Goal: Task Accomplishment & Management: Manage account settings

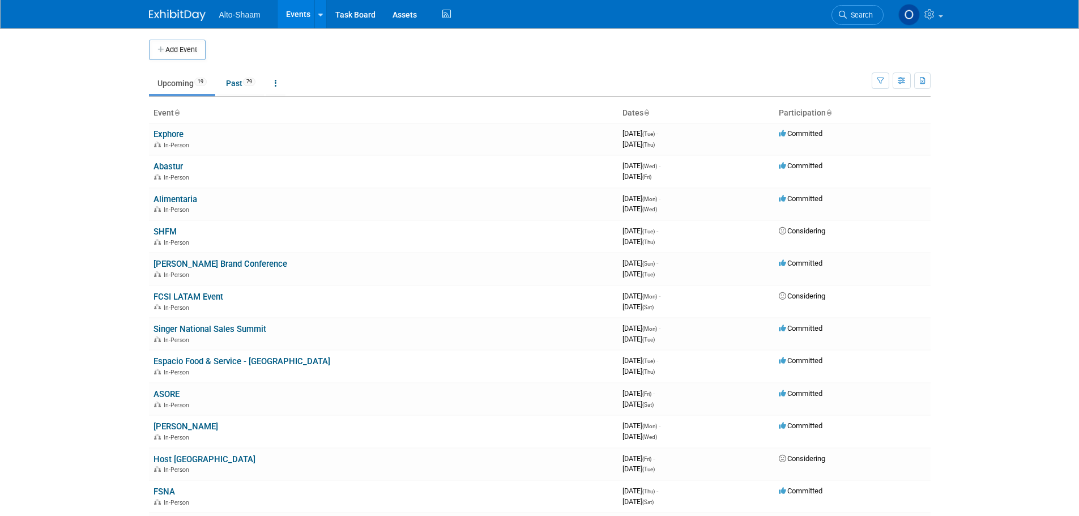
click at [193, 48] on button "Add Event" at bounding box center [177, 50] width 57 height 20
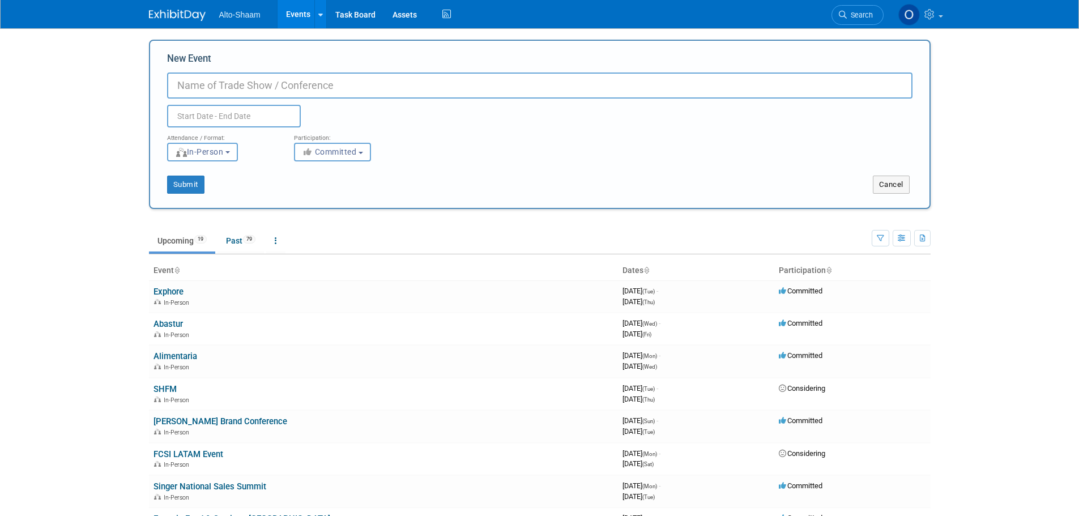
click at [1036, 91] on body "Alto-Shaam Events Add Event Bulk Upload Events Shareable Event Boards Recently …" at bounding box center [539, 258] width 1079 height 516
click at [173, 182] on button "Submit" at bounding box center [185, 185] width 37 height 18
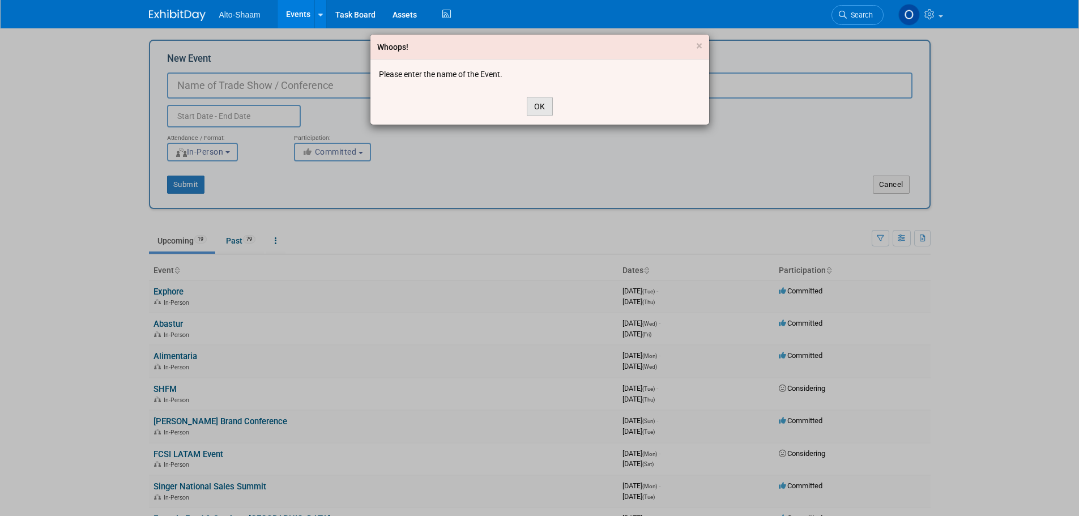
click at [541, 104] on button "OK" at bounding box center [540, 106] width 26 height 19
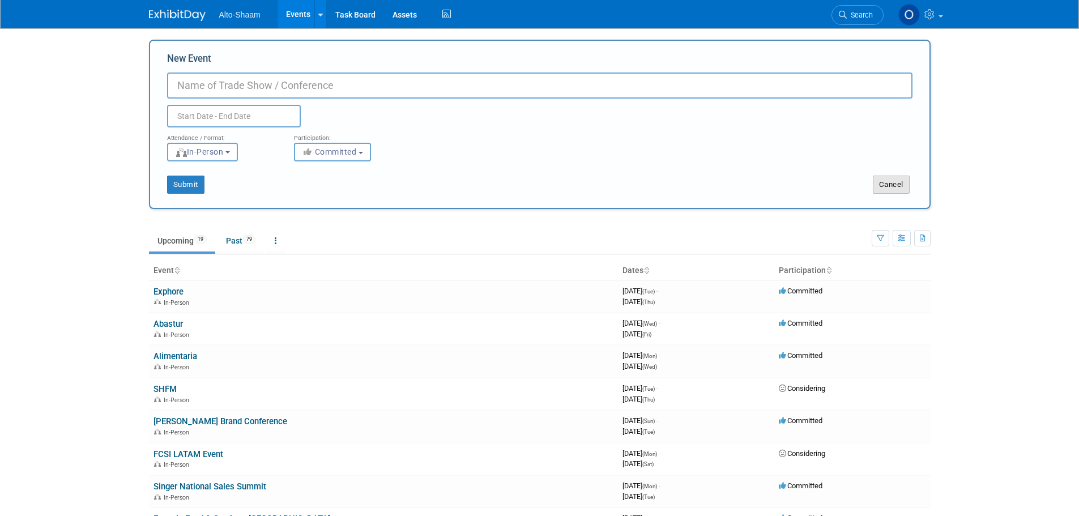
click at [906, 182] on button "Cancel" at bounding box center [890, 185] width 37 height 18
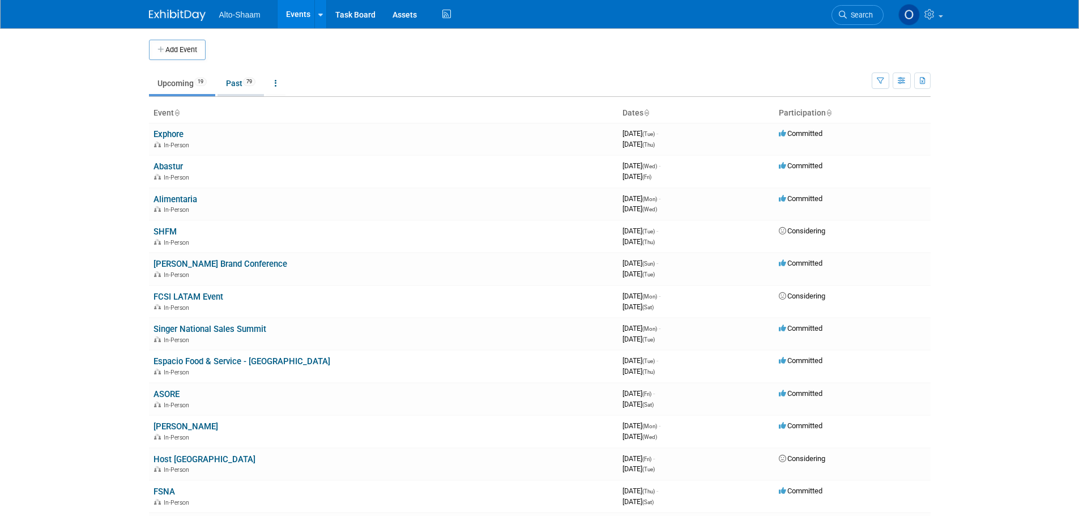
click at [230, 80] on link "Past 79" at bounding box center [240, 83] width 46 height 22
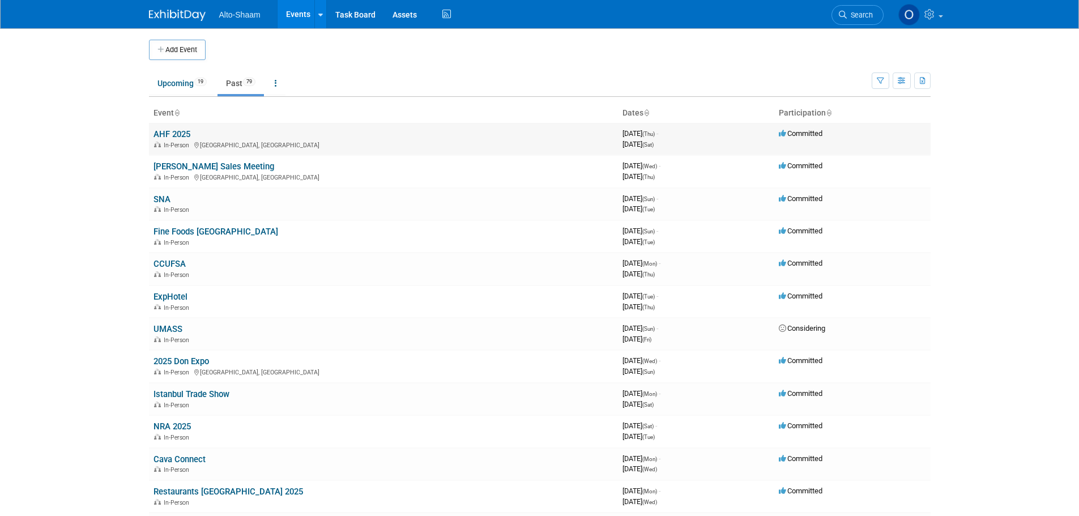
click at [184, 129] on link "AHF 2025" at bounding box center [171, 134] width 37 height 10
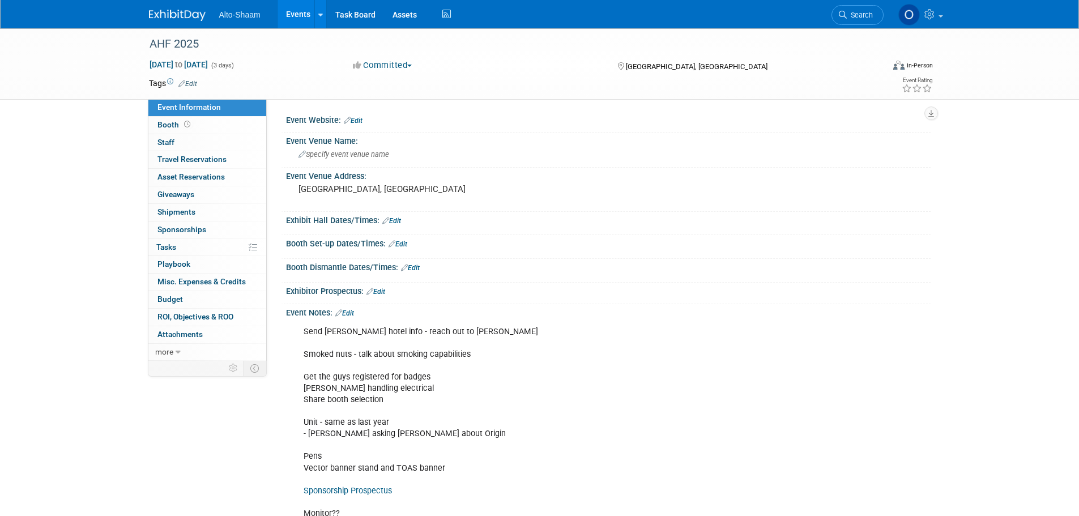
click at [352, 310] on link "Edit" at bounding box center [344, 313] width 19 height 8
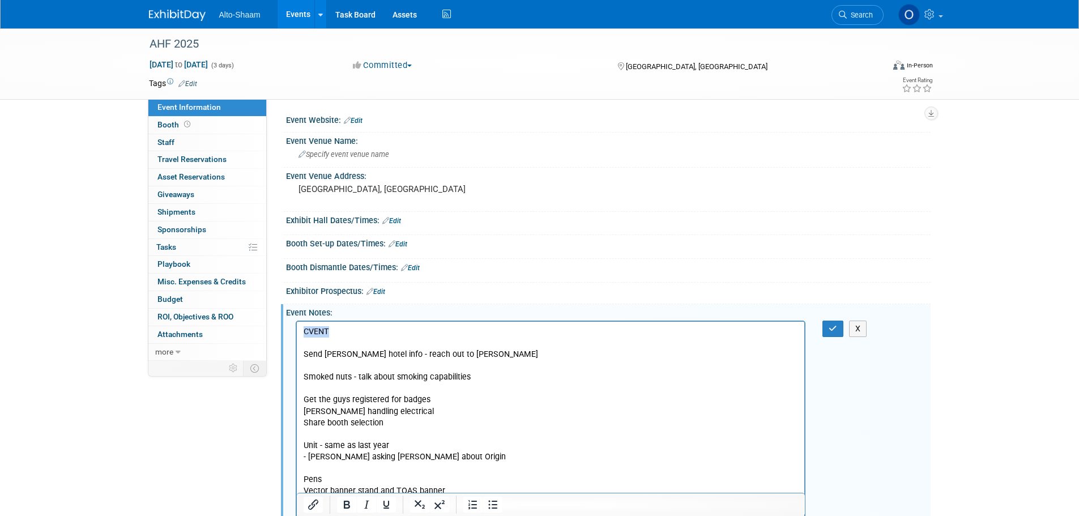
drag, startPoint x: 337, startPoint y: 332, endPoint x: 297, endPoint y: 323, distance: 41.1
click at [297, 323] on html "CVENT Send Tim hotel info - reach out to Leah Smoked nuts - talk about smoking …" at bounding box center [550, 465] width 508 height 289
click at [316, 508] on icon "Insert/edit link" at bounding box center [313, 505] width 14 height 14
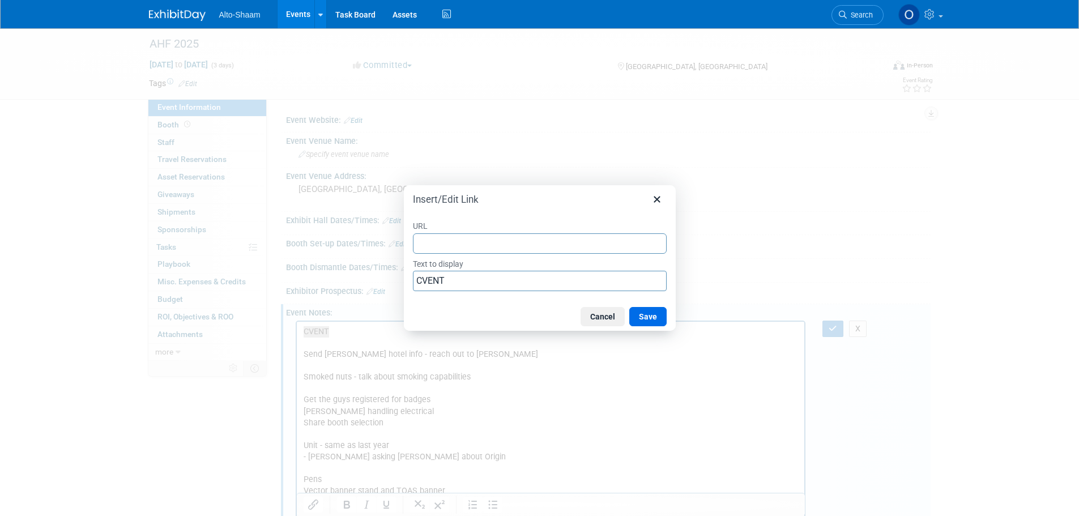
type input "https://exhibitors.cvent.com/events/7b31c2a7-c0a2-4119-a3e9-51ee4527afc5/exhibi…"
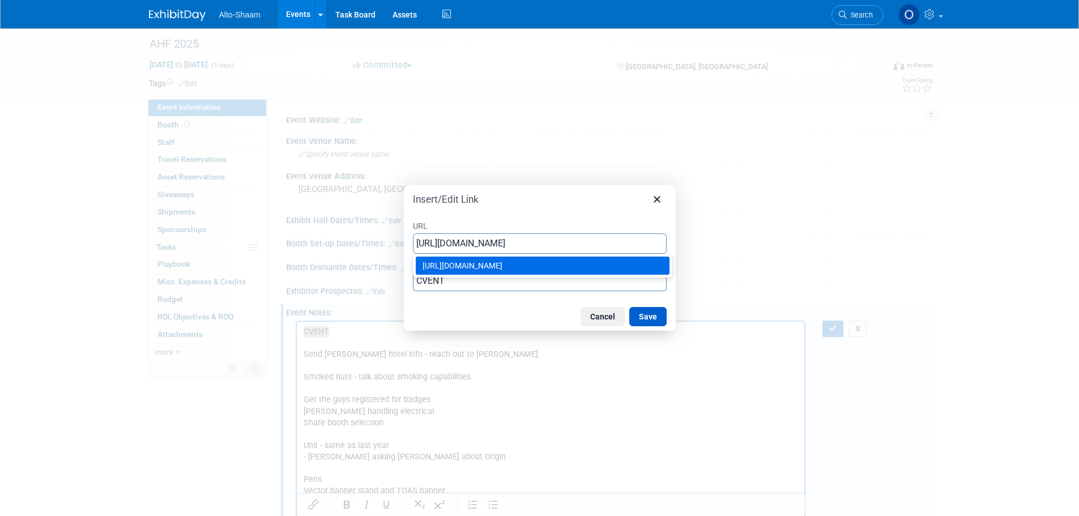
click at [650, 314] on button "Save" at bounding box center [647, 316] width 37 height 19
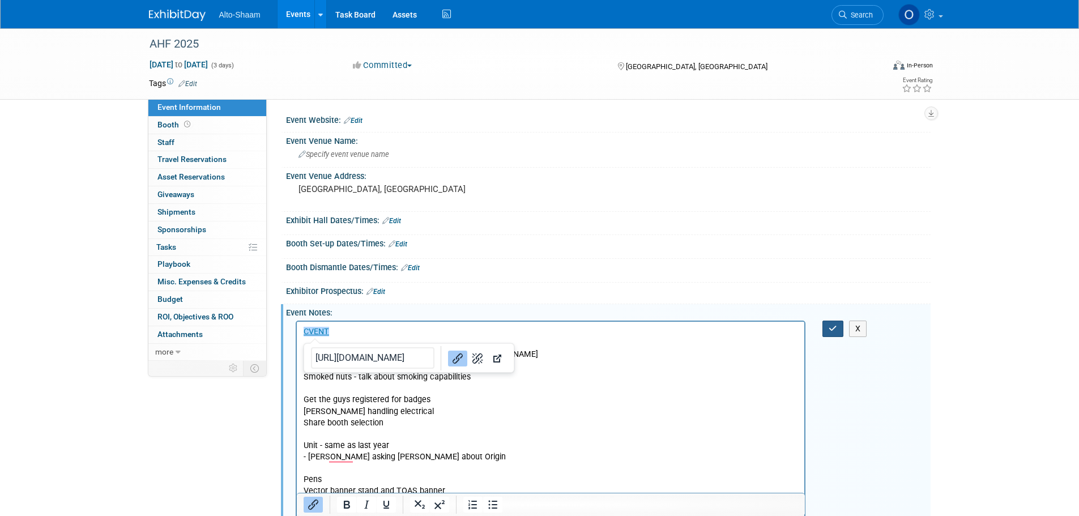
click at [826, 327] on button "button" at bounding box center [832, 328] width 21 height 16
